Goal: Task Accomplishment & Management: Manage account settings

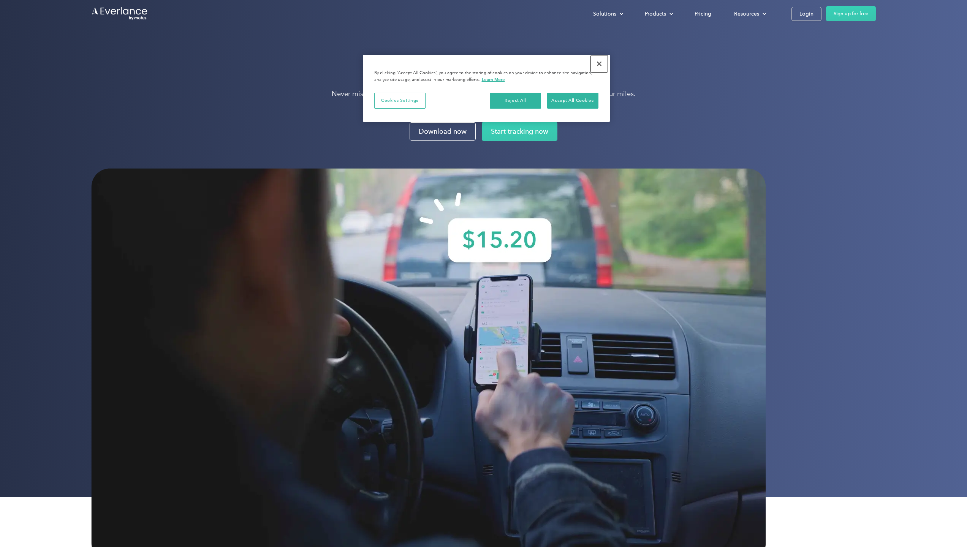
click at [598, 64] on button "Close" at bounding box center [599, 63] width 17 height 17
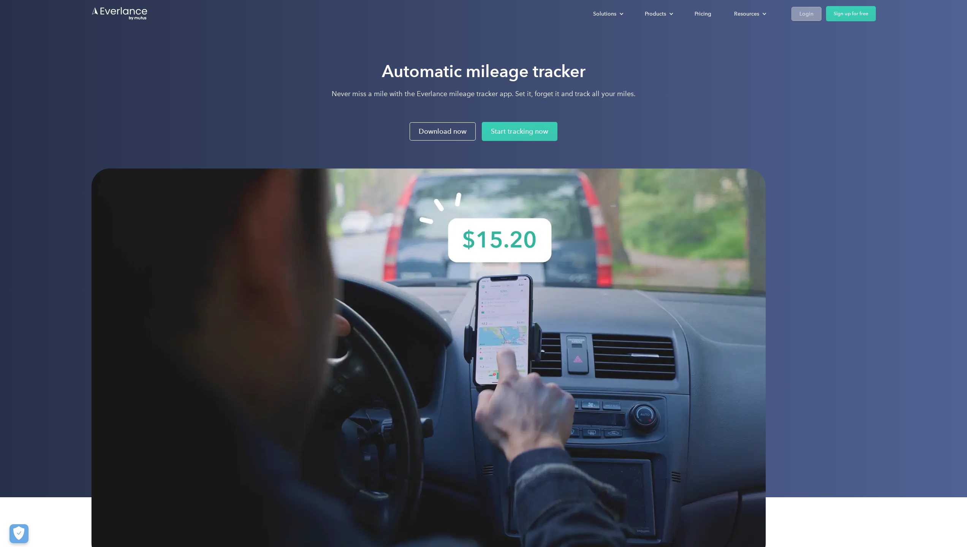
click at [806, 16] on div "Login" at bounding box center [807, 14] width 14 height 10
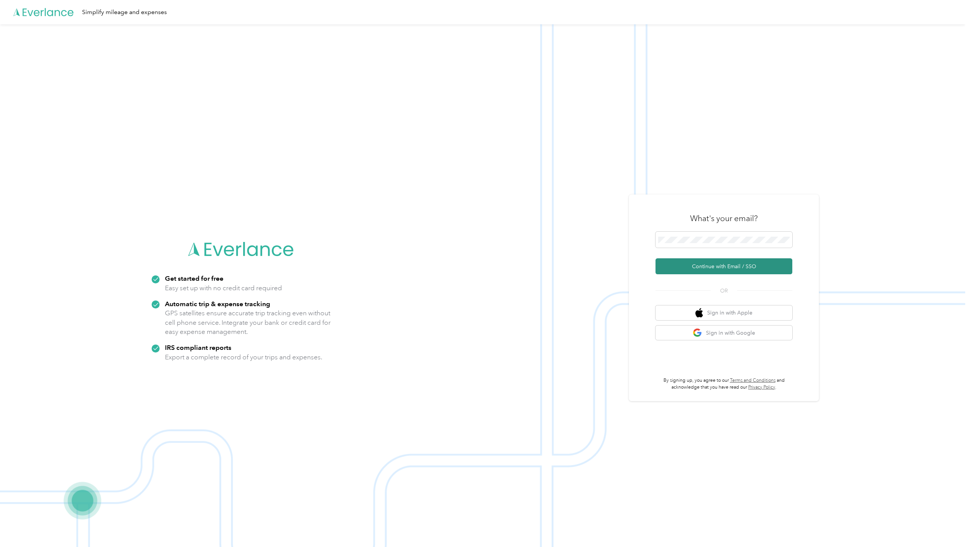
click at [698, 268] on button "Continue with Email / SSO" at bounding box center [724, 266] width 137 height 16
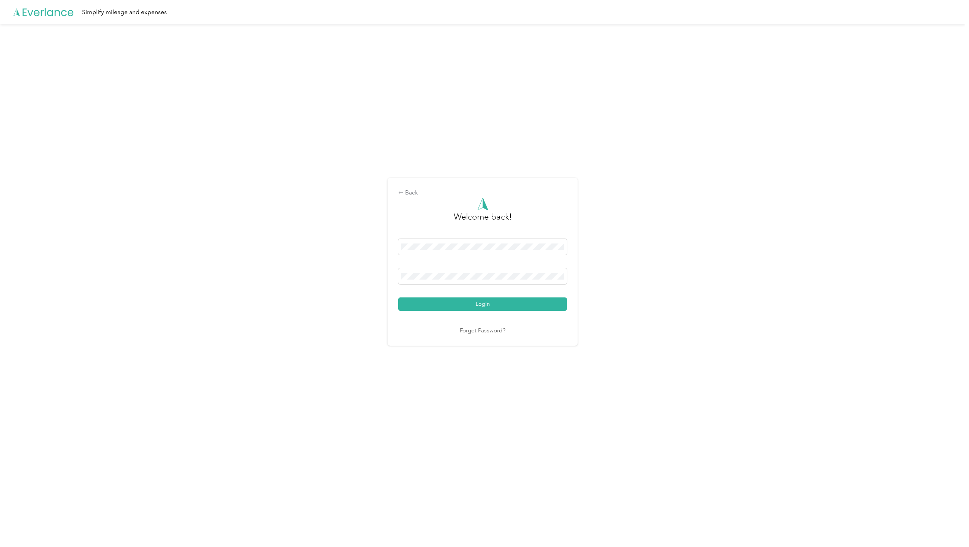
click at [502, 302] on button "Login" at bounding box center [482, 304] width 169 height 13
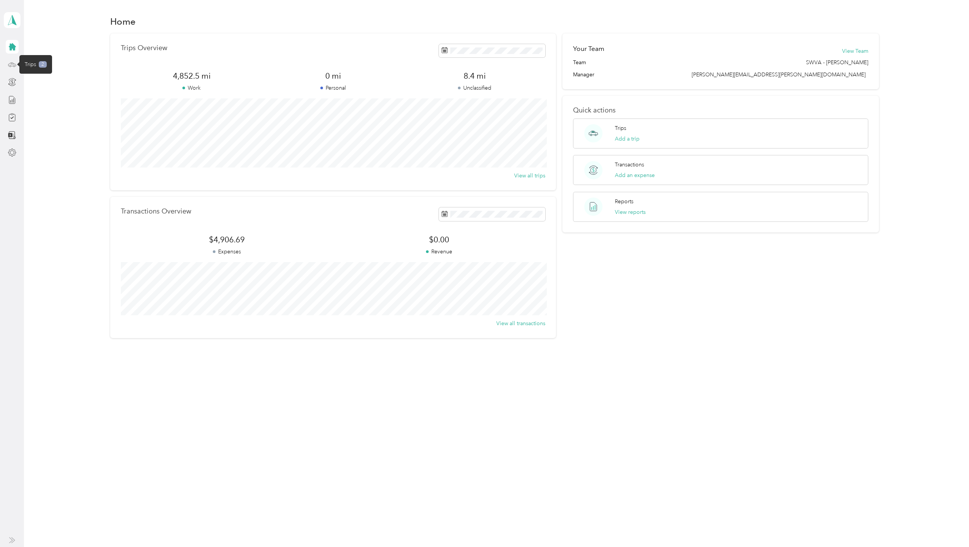
click at [12, 65] on icon at bounding box center [12, 64] width 8 height 8
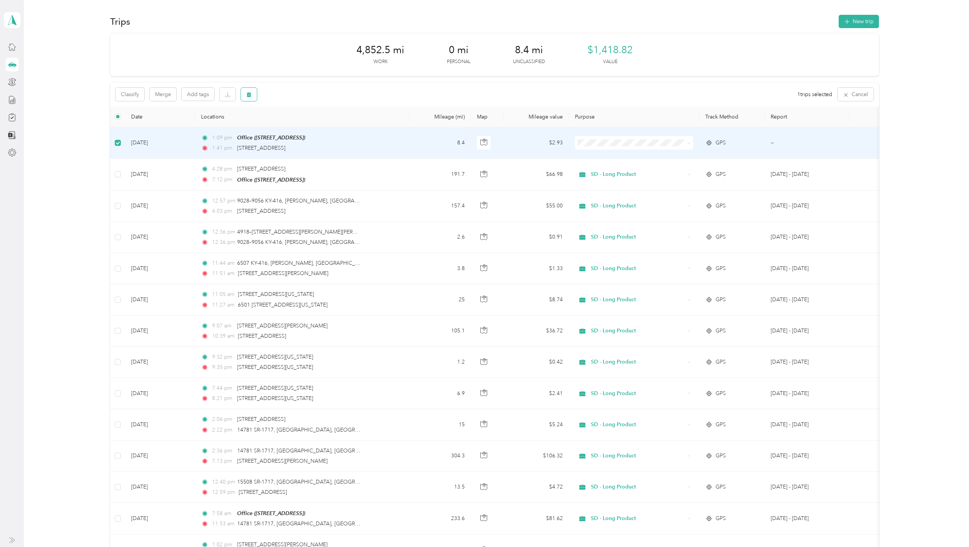
click at [249, 92] on icon "button" at bounding box center [249, 94] width 5 height 5
click at [302, 126] on button "Yes" at bounding box center [305, 126] width 15 height 12
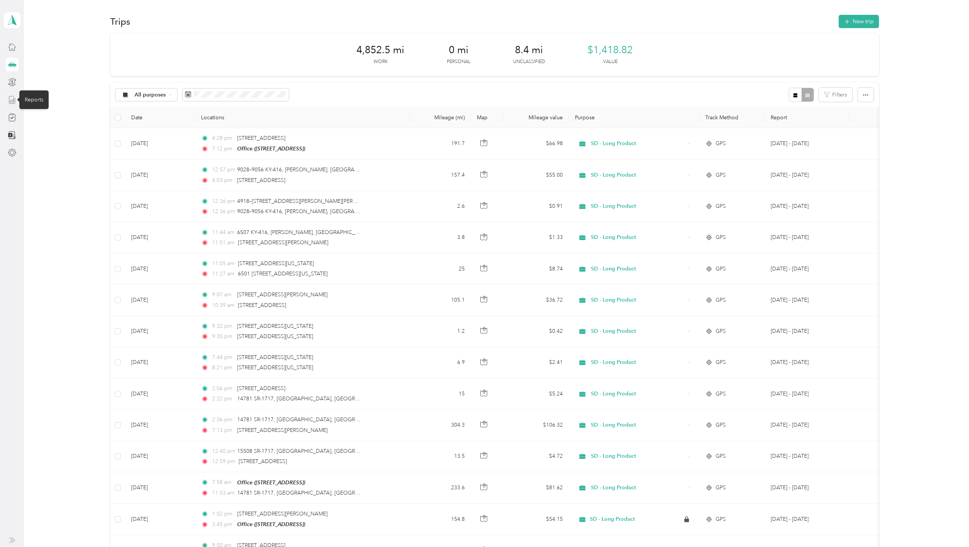
click at [15, 102] on icon at bounding box center [12, 100] width 6 height 8
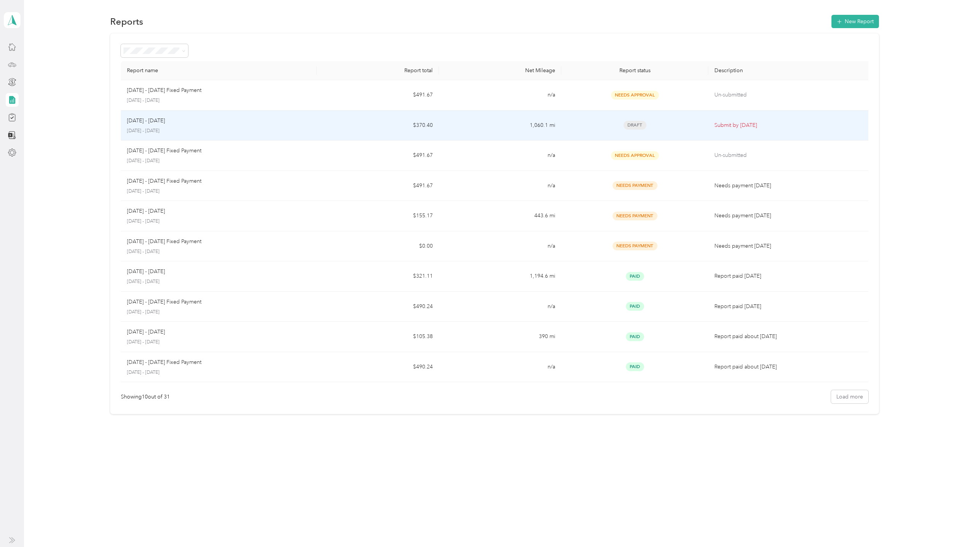
click at [641, 125] on span "Draft" at bounding box center [635, 125] width 23 height 9
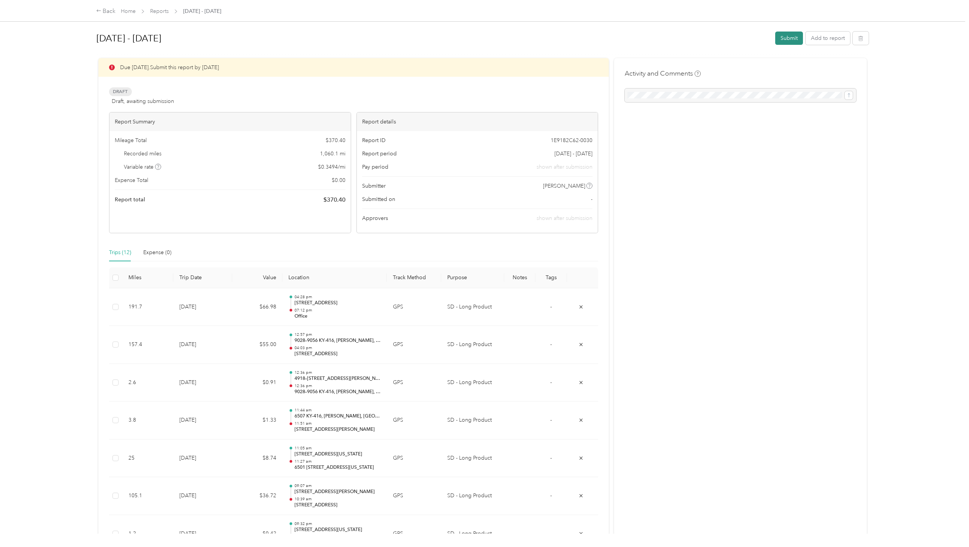
click at [784, 40] on button "Submit" at bounding box center [789, 38] width 28 height 13
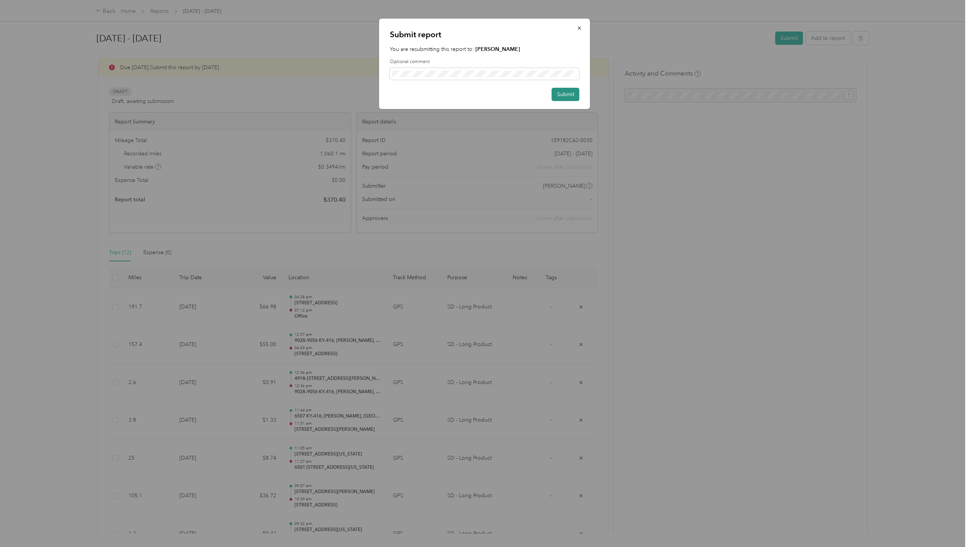
click at [562, 91] on button "Submit" at bounding box center [566, 94] width 28 height 13
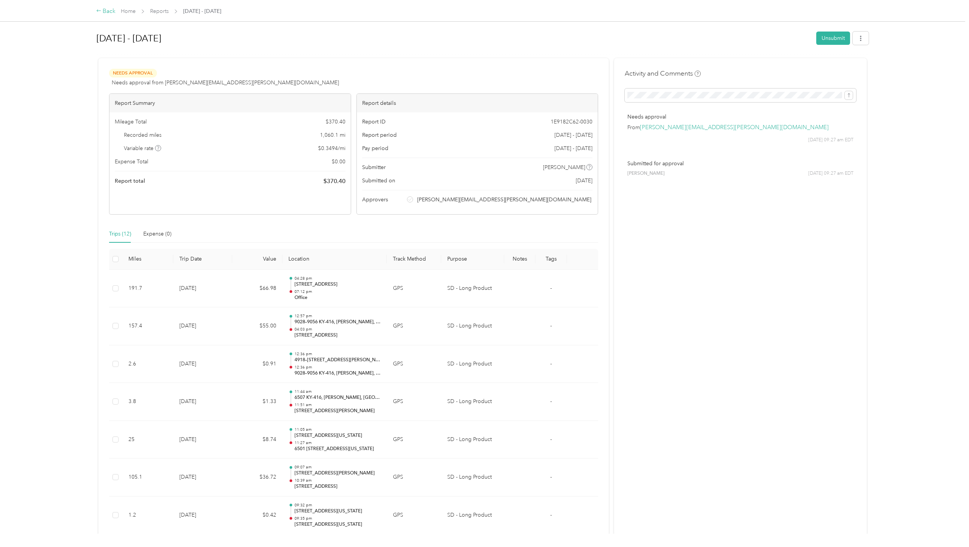
click at [105, 12] on div "Back" at bounding box center [106, 11] width 20 height 9
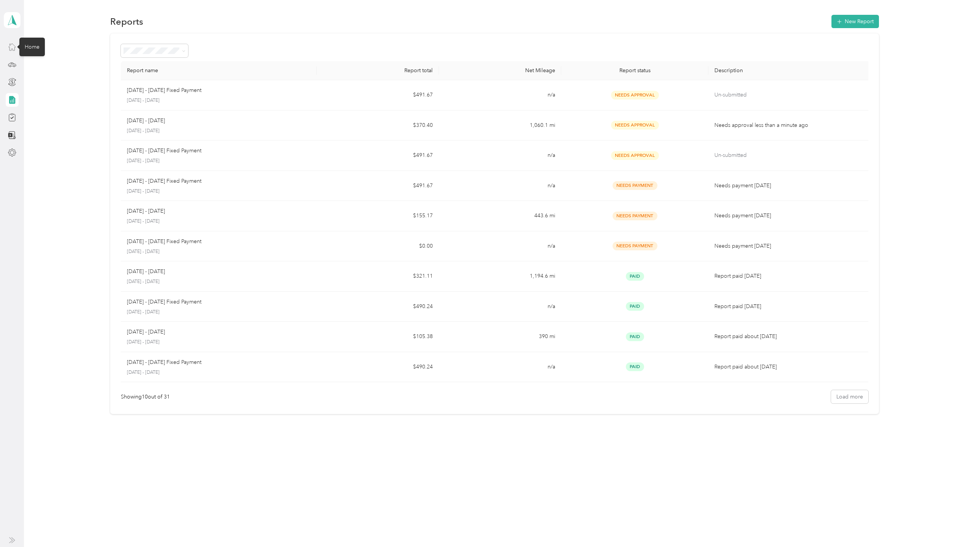
click at [10, 48] on icon at bounding box center [12, 47] width 8 height 8
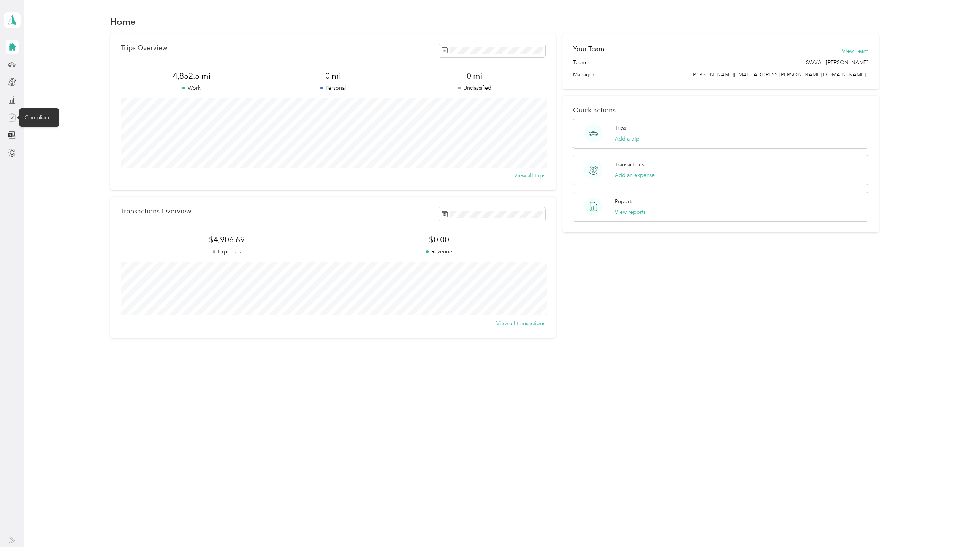
click at [11, 119] on icon at bounding box center [11, 118] width 3 height 2
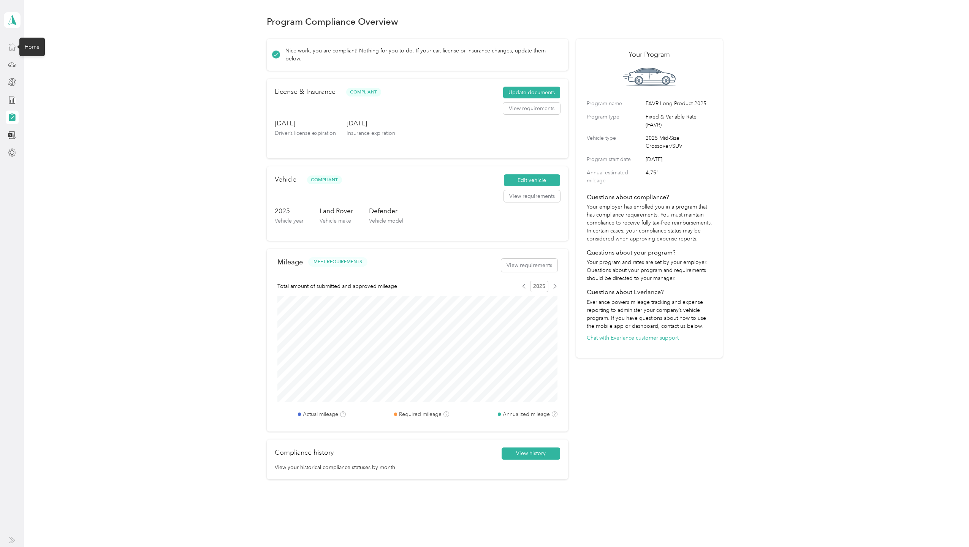
click at [10, 48] on icon at bounding box center [12, 47] width 8 height 8
